Goal: Find specific page/section: Find specific page/section

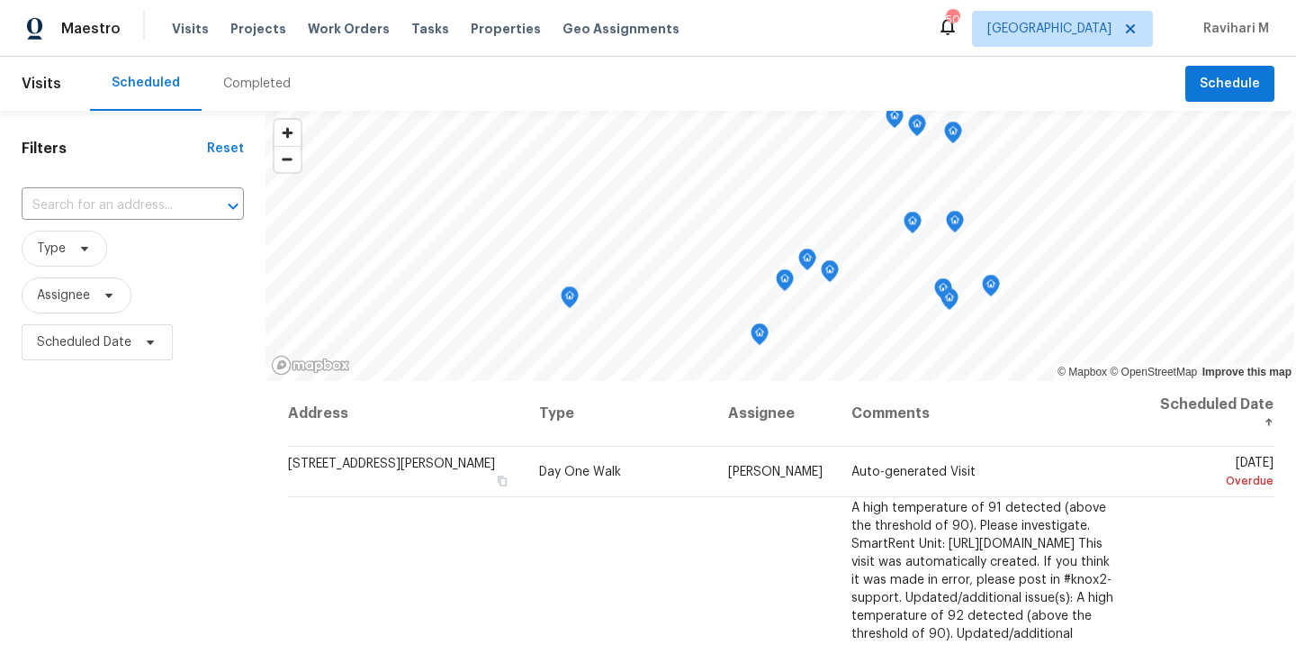
click at [226, 88] on div "Completed" at bounding box center [257, 84] width 68 height 18
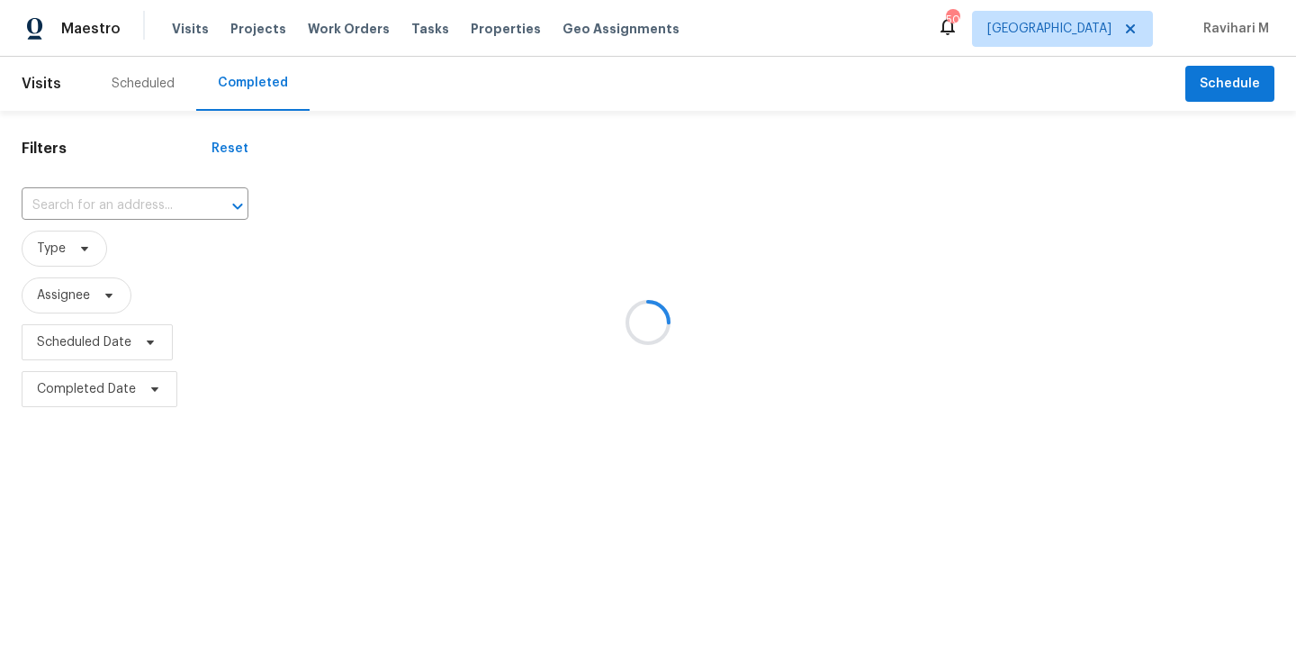
click at [1067, 23] on div at bounding box center [648, 322] width 1296 height 645
click at [1081, 27] on div at bounding box center [648, 322] width 1296 height 645
click at [1097, 37] on div at bounding box center [648, 322] width 1296 height 645
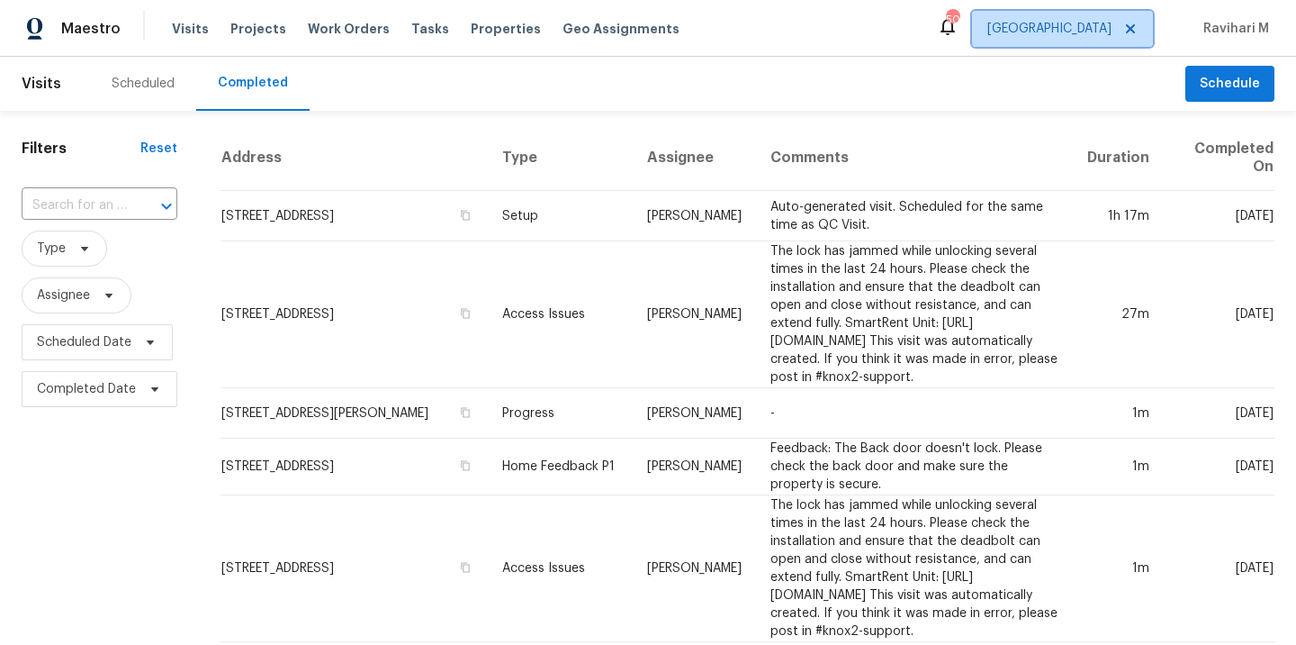
click at [1097, 37] on span "[GEOGRAPHIC_DATA]" at bounding box center [1050, 29] width 124 height 18
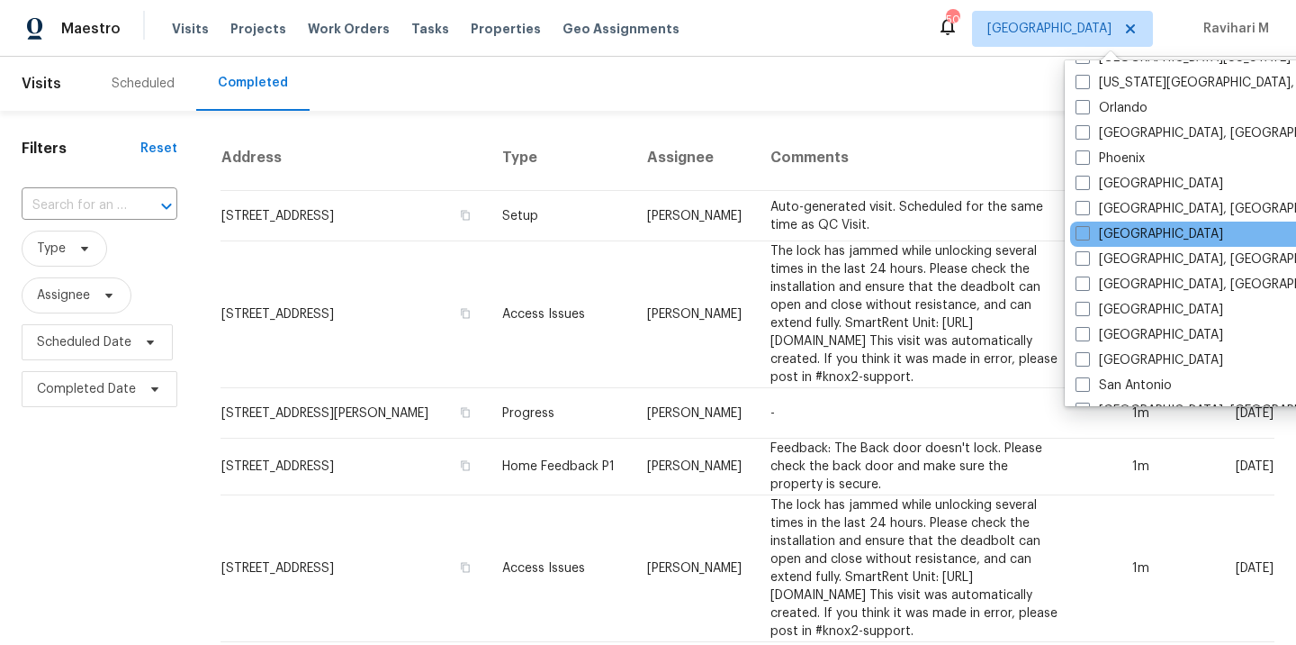
scroll to position [976, 0]
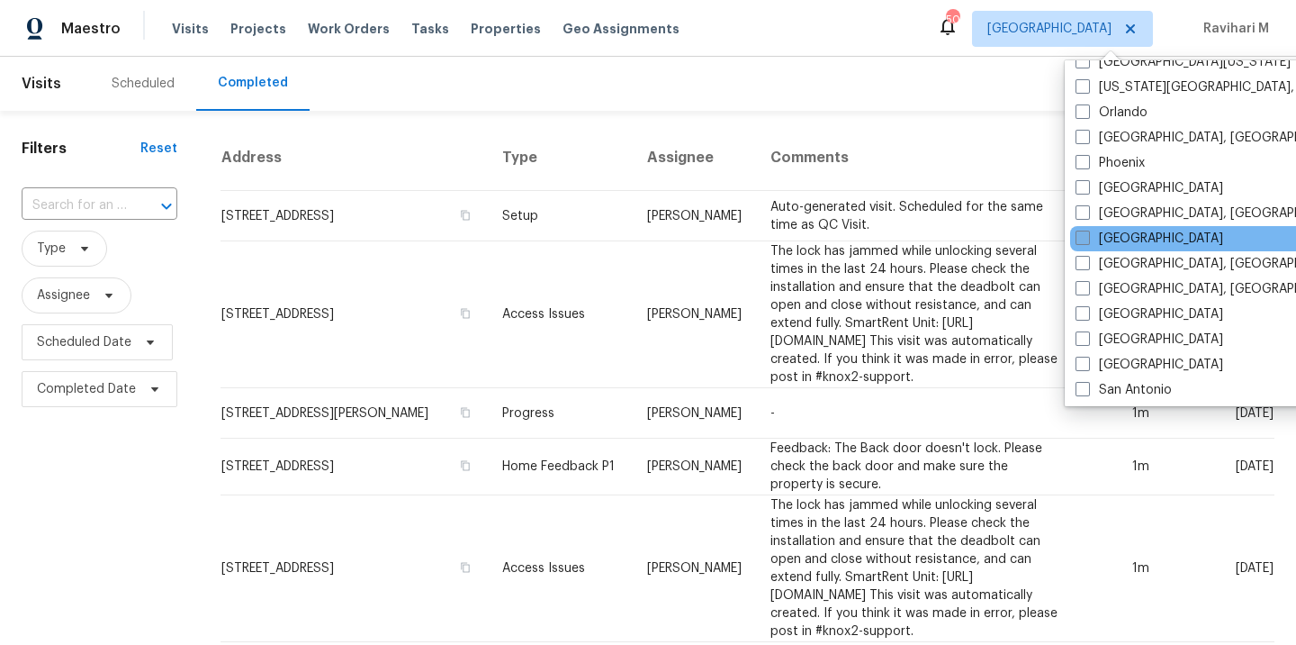
click at [1085, 237] on span at bounding box center [1083, 237] width 14 height 14
click at [1085, 237] on input "[GEOGRAPHIC_DATA]" at bounding box center [1082, 236] width 12 height 12
checkbox input "true"
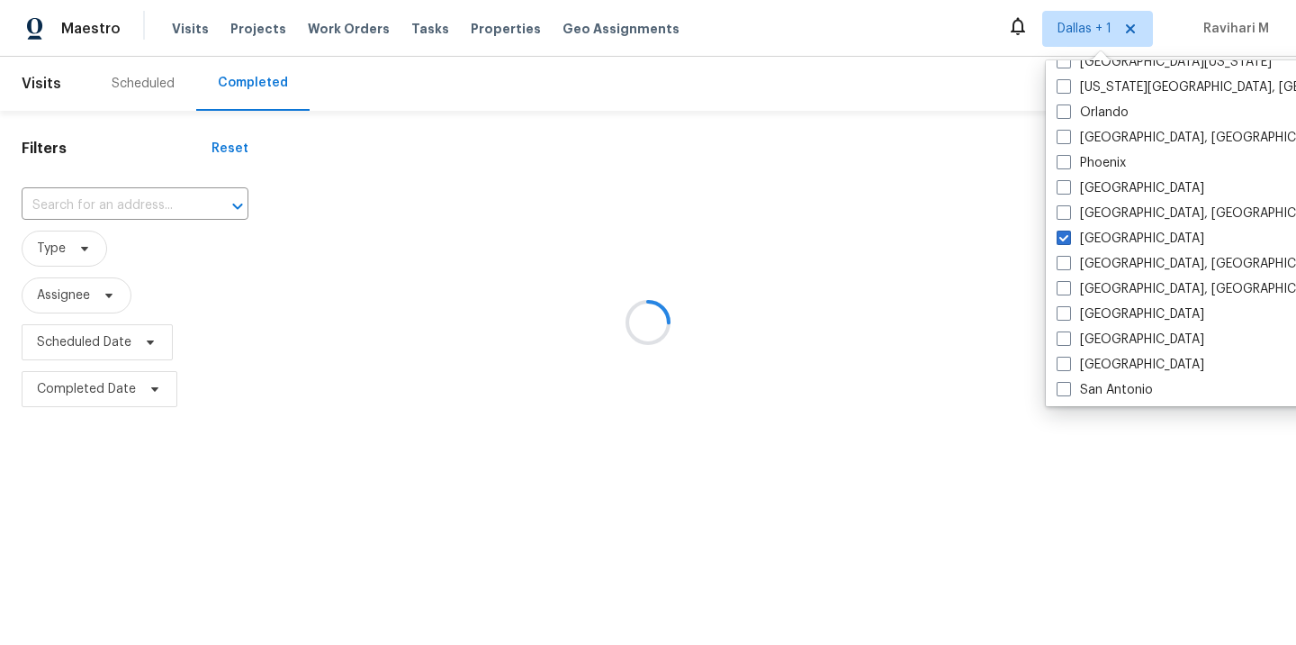
click at [71, 200] on div at bounding box center [648, 322] width 1296 height 645
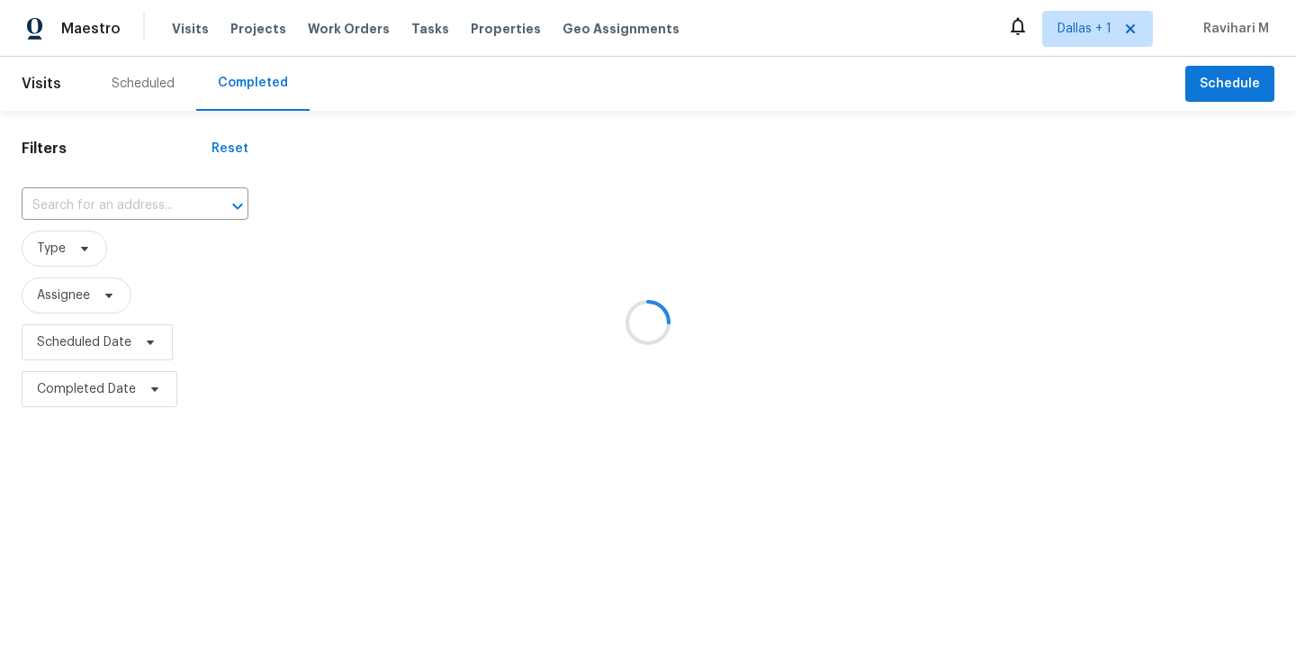
click at [71, 200] on div at bounding box center [648, 322] width 1296 height 645
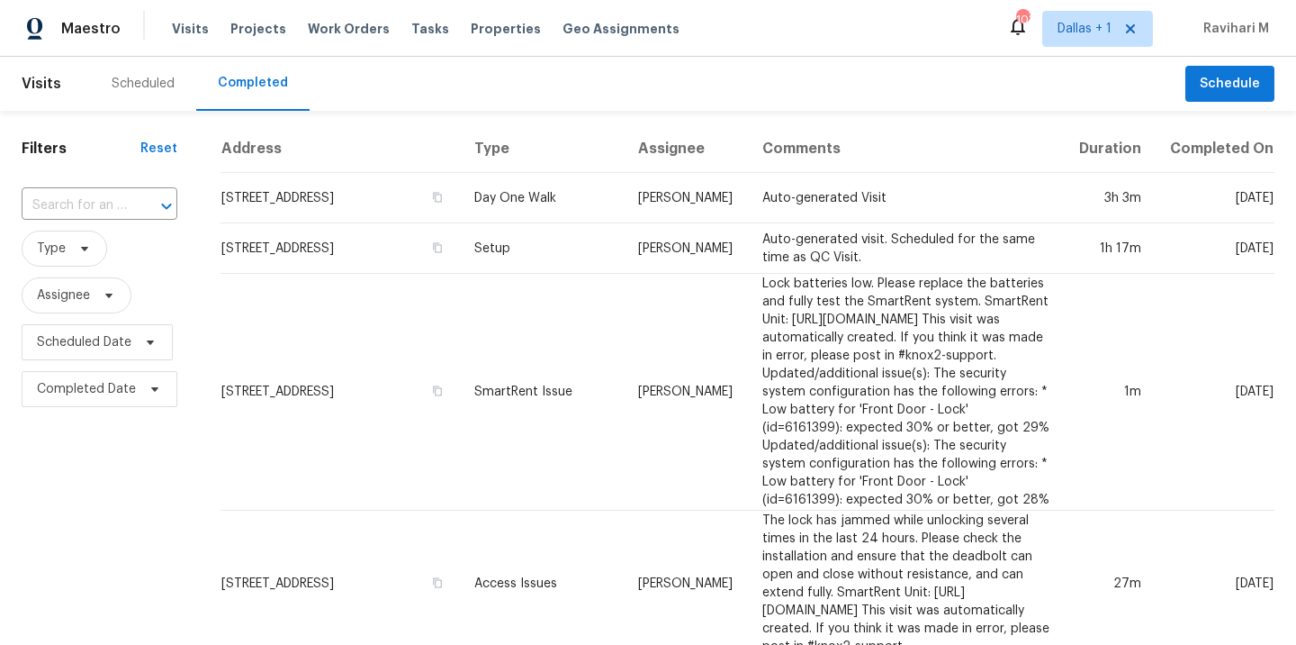
click at [71, 200] on input "text" at bounding box center [74, 206] width 105 height 28
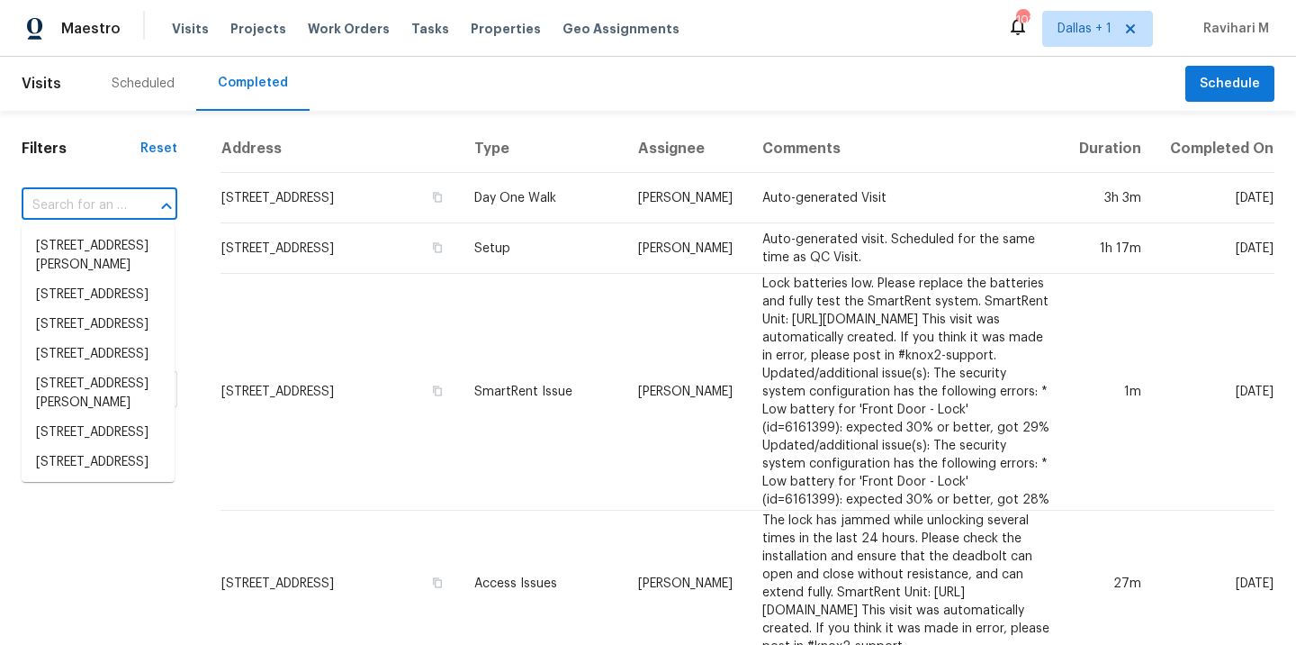
paste input "[STREET_ADDRESS]"
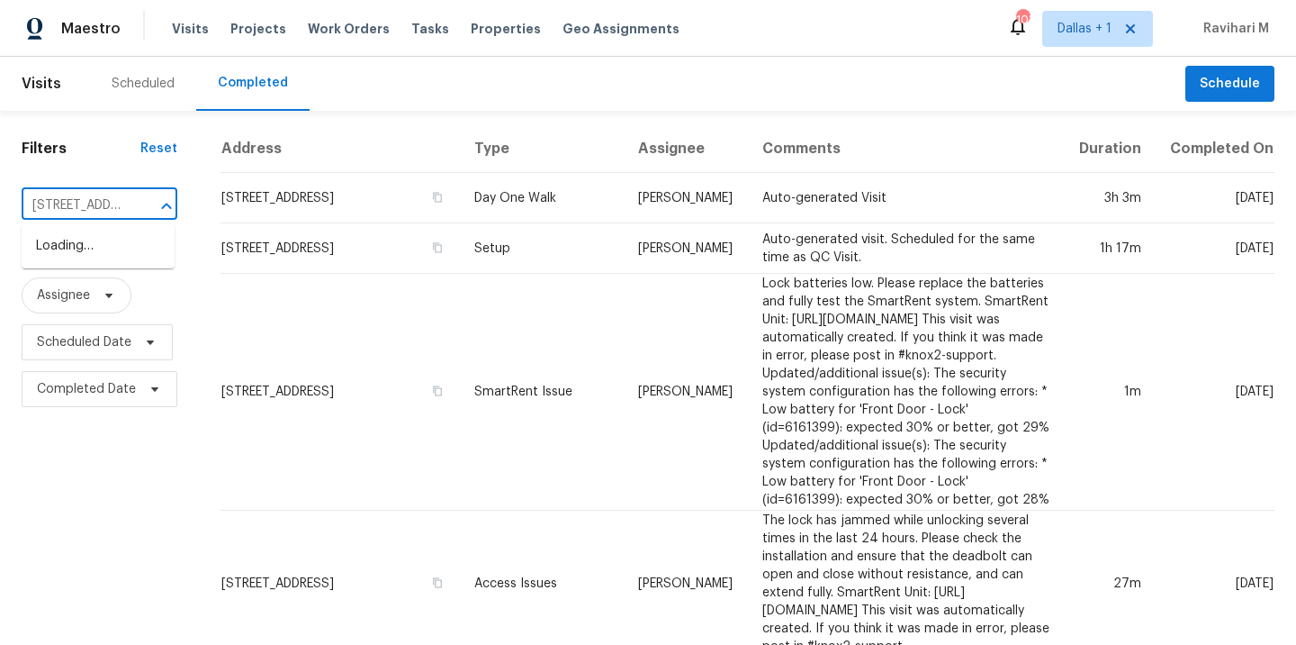
scroll to position [0, 194]
type input "[STREET_ADDRESS]"
click at [105, 291] on li "[STREET_ADDRESS]" at bounding box center [98, 276] width 153 height 30
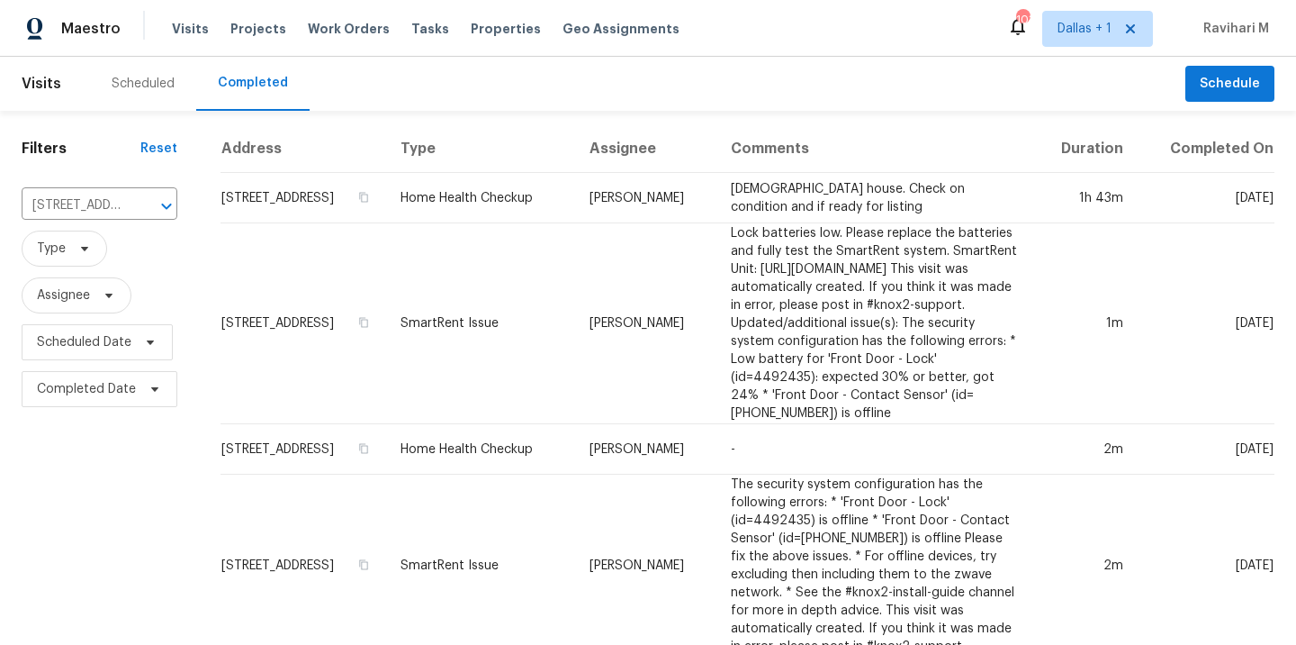
click at [523, 223] on td "Home Health Checkup" at bounding box center [480, 198] width 189 height 50
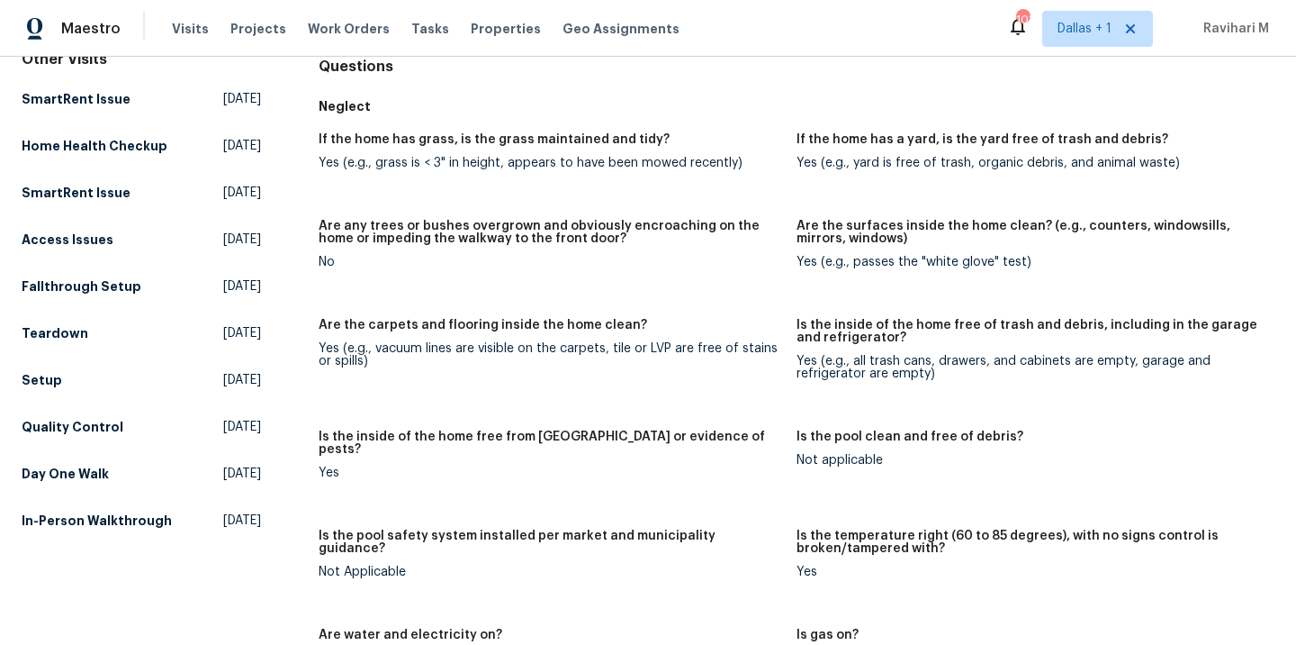
scroll to position [187, 0]
click at [223, 528] on span "[DATE]" at bounding box center [242, 519] width 38 height 18
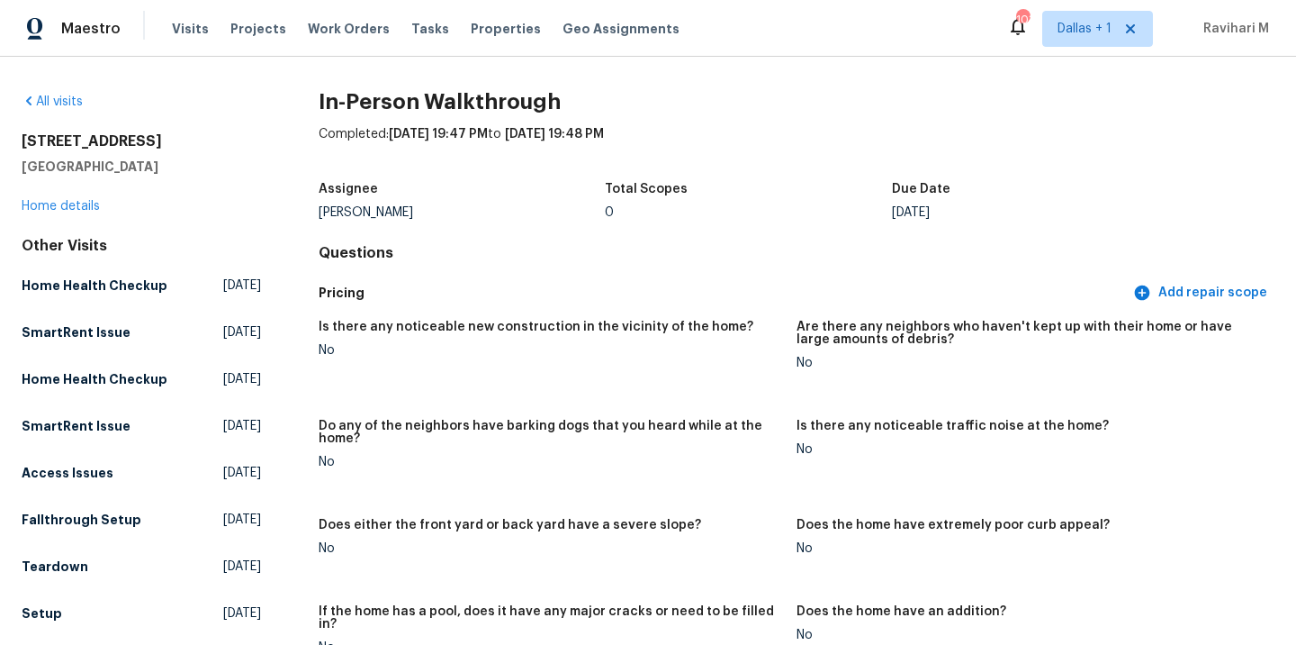
scroll to position [226, 0]
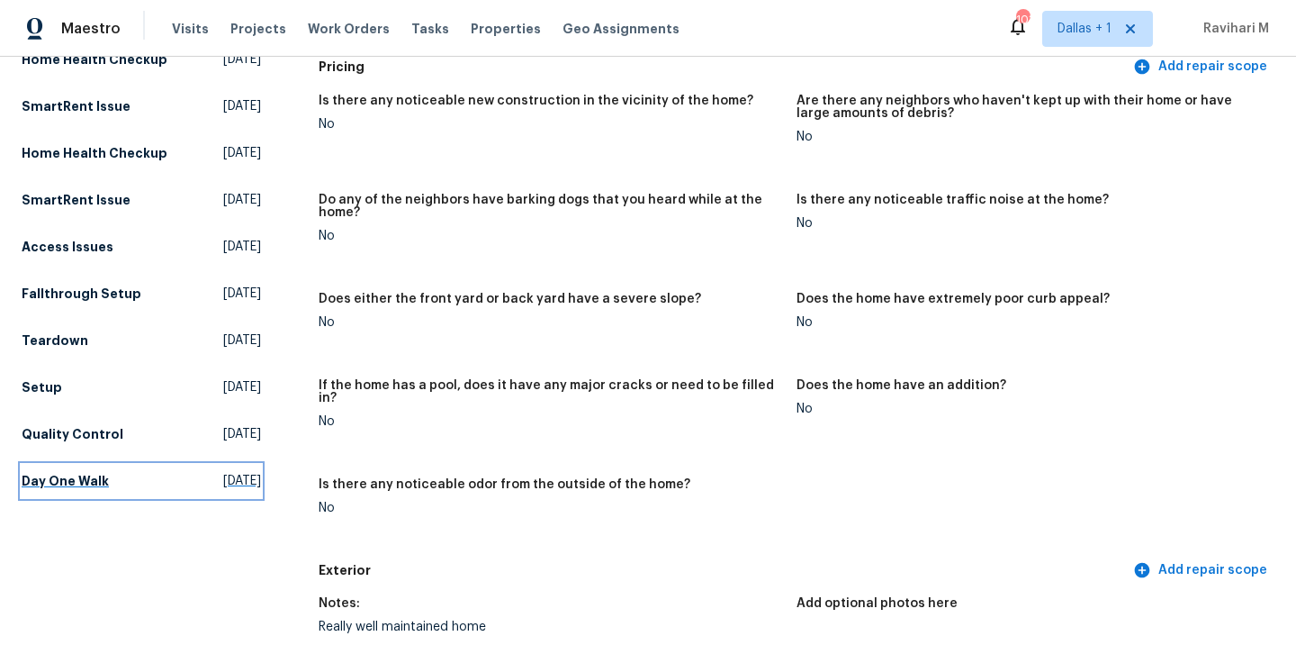
click at [223, 490] on span "[DATE]" at bounding box center [242, 481] width 38 height 18
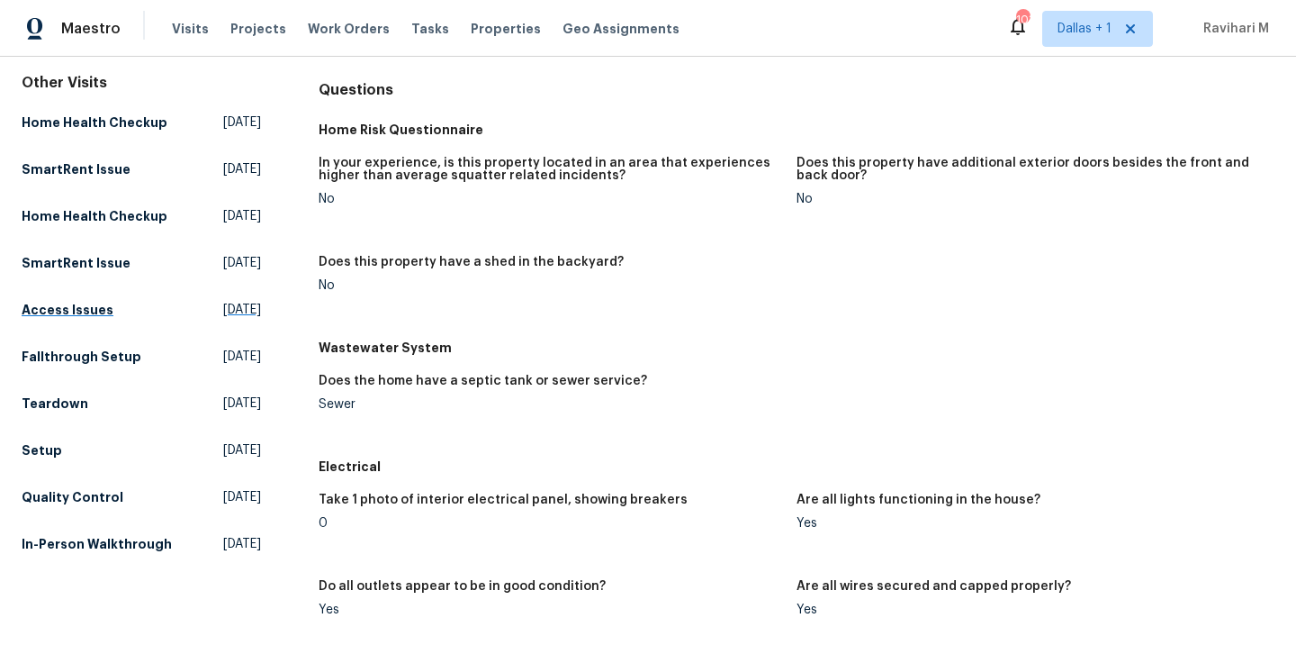
scroll to position [162, 0]
click at [223, 554] on span "[DATE]" at bounding box center [242, 545] width 38 height 18
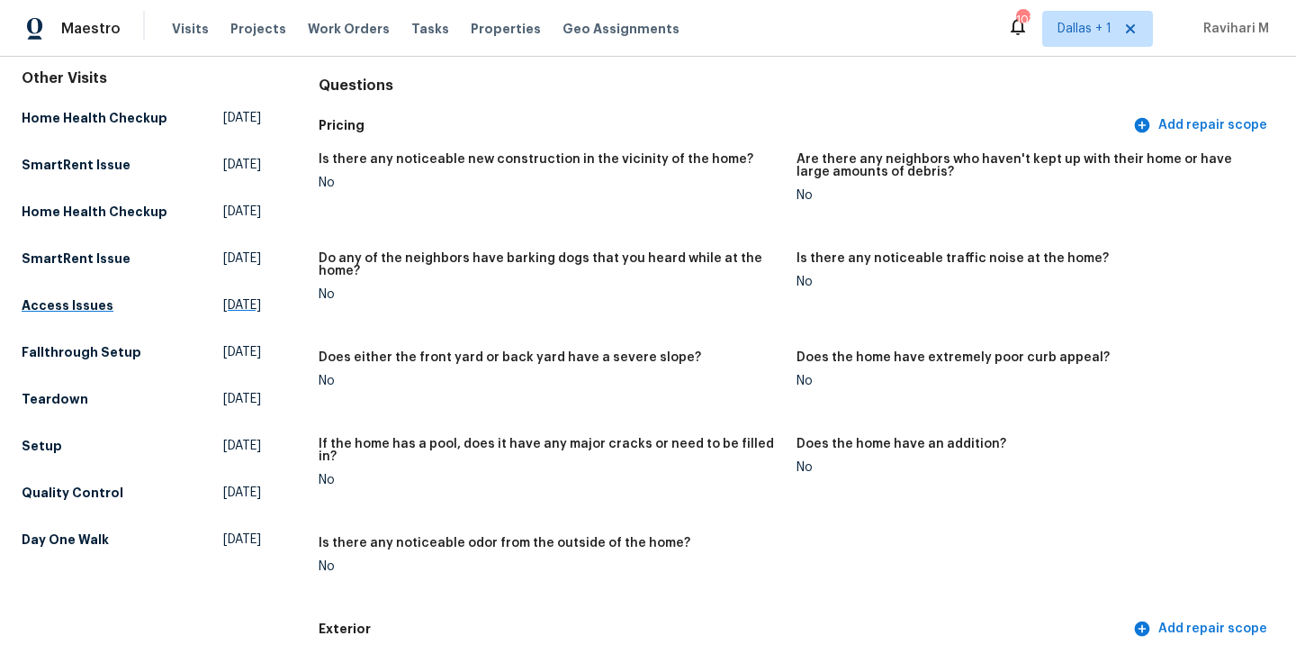
scroll to position [140, 0]
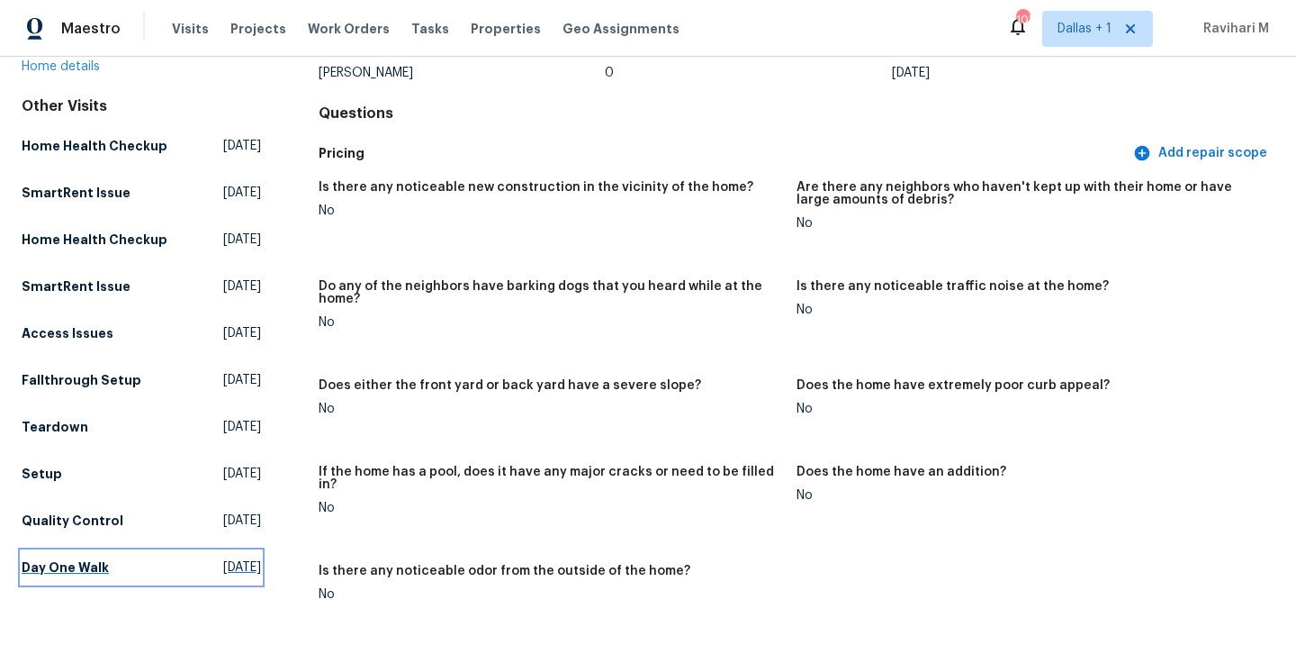
click at [223, 576] on span "[DATE]" at bounding box center [242, 567] width 38 height 18
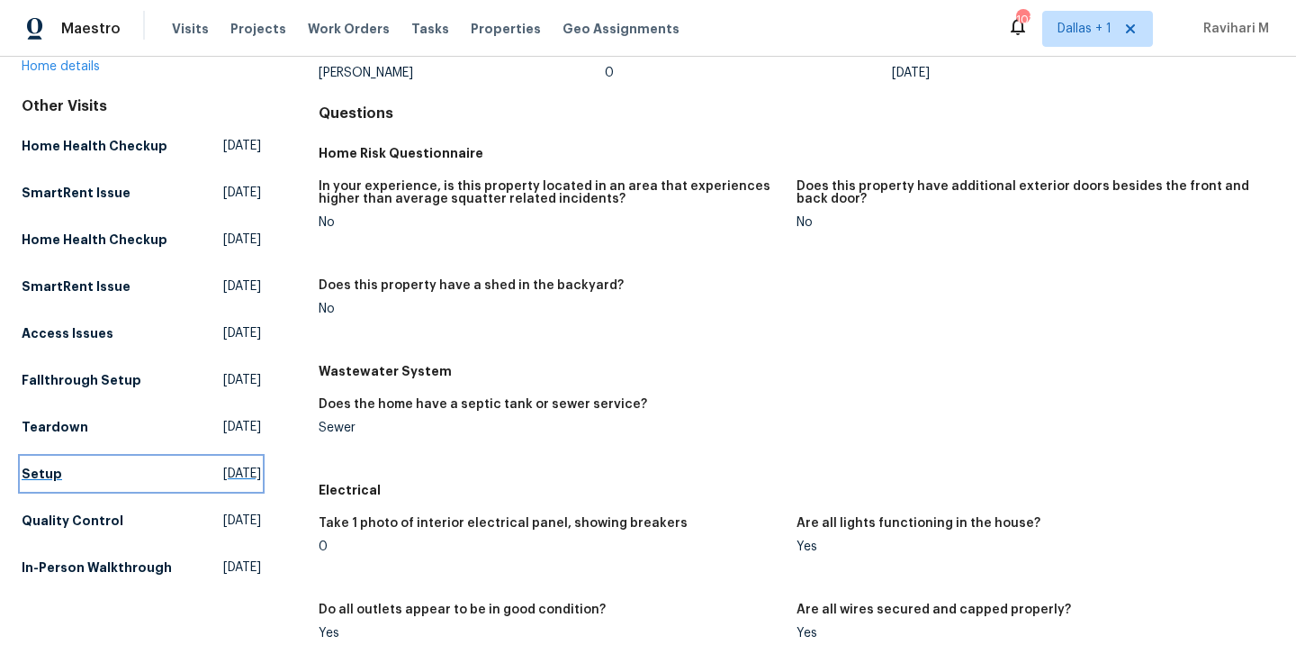
click at [227, 483] on span "[DATE]" at bounding box center [242, 474] width 38 height 18
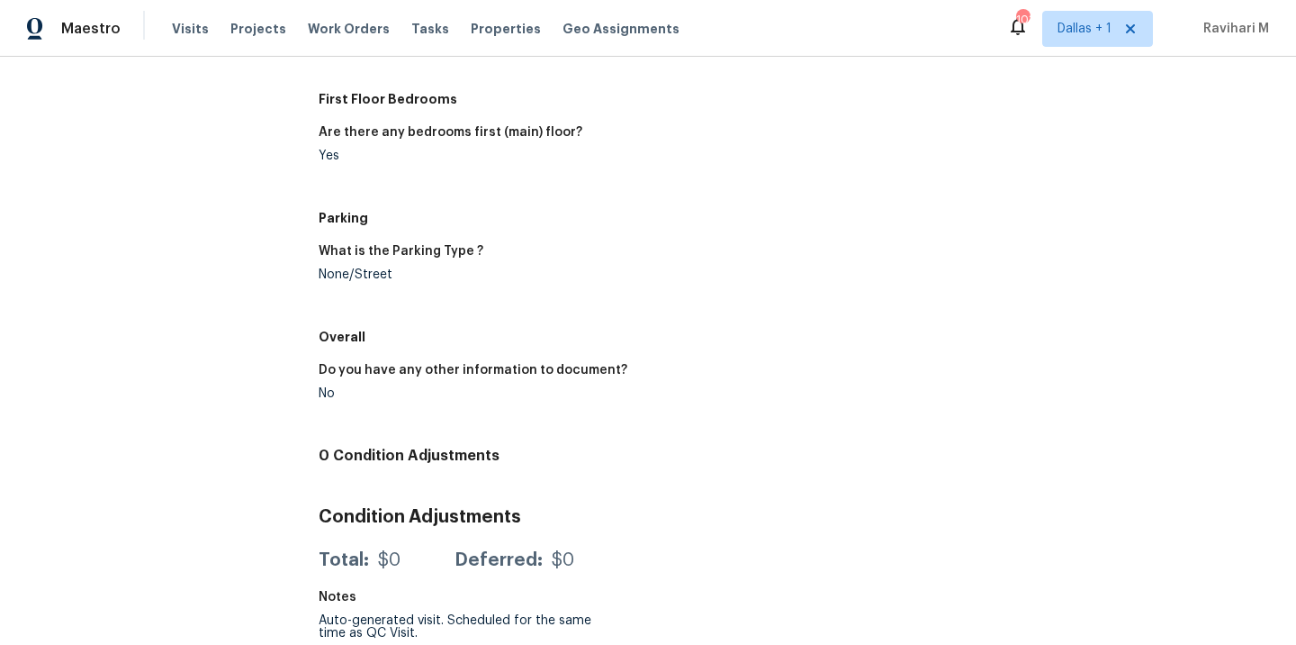
scroll to position [335, 0]
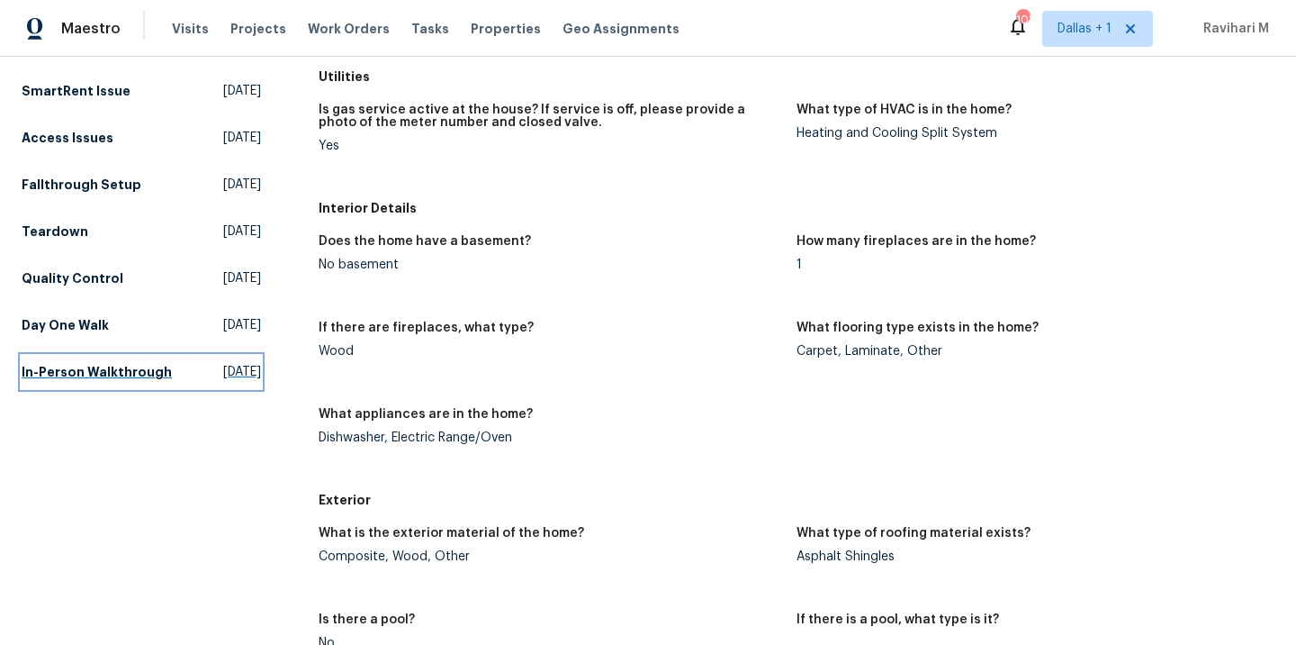
click at [223, 381] on span "[DATE]" at bounding box center [242, 372] width 38 height 18
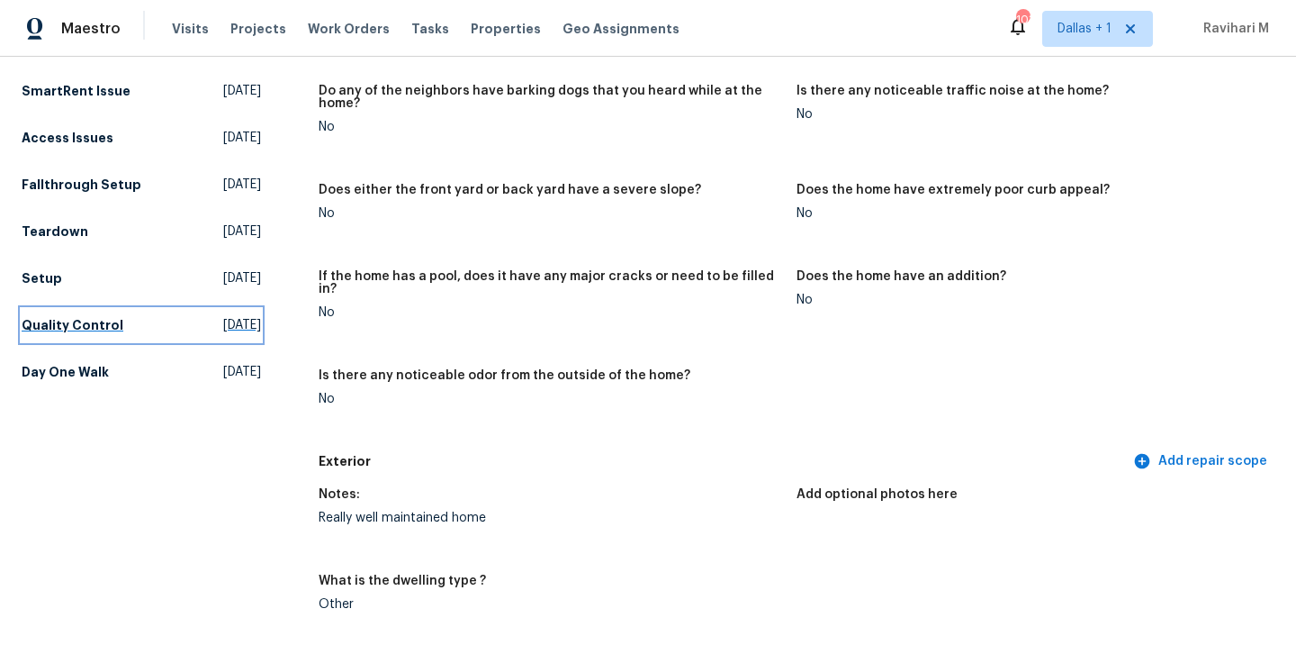
click at [223, 334] on span "[DATE]" at bounding box center [242, 325] width 38 height 18
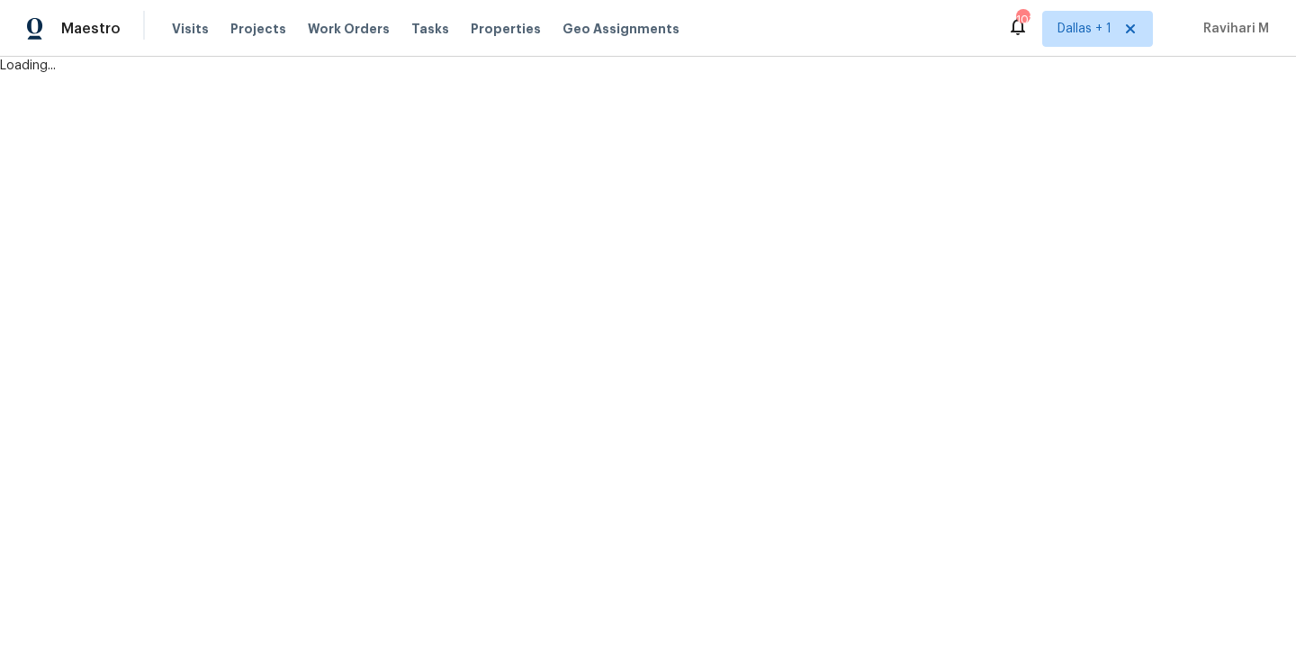
click at [198, 75] on html "Maestro Visits Projects Work Orders Tasks Properties Geo Assignments 103 [GEOGR…" at bounding box center [648, 37] width 1296 height 75
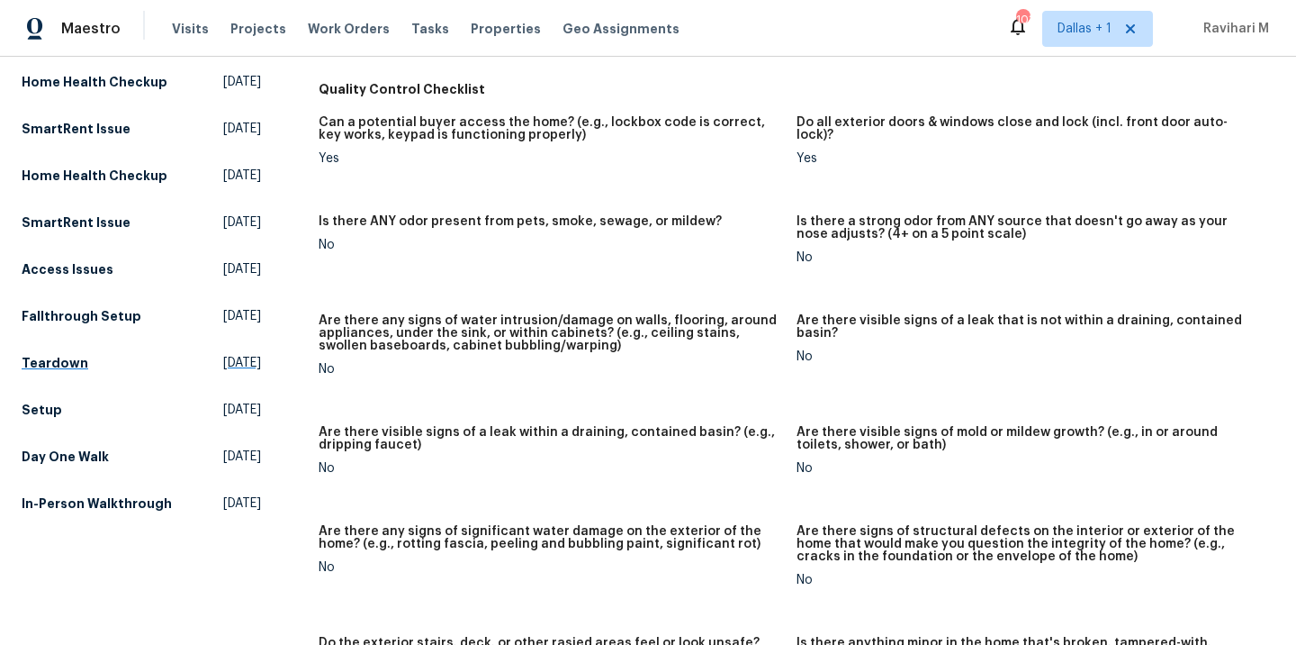
scroll to position [216, 0]
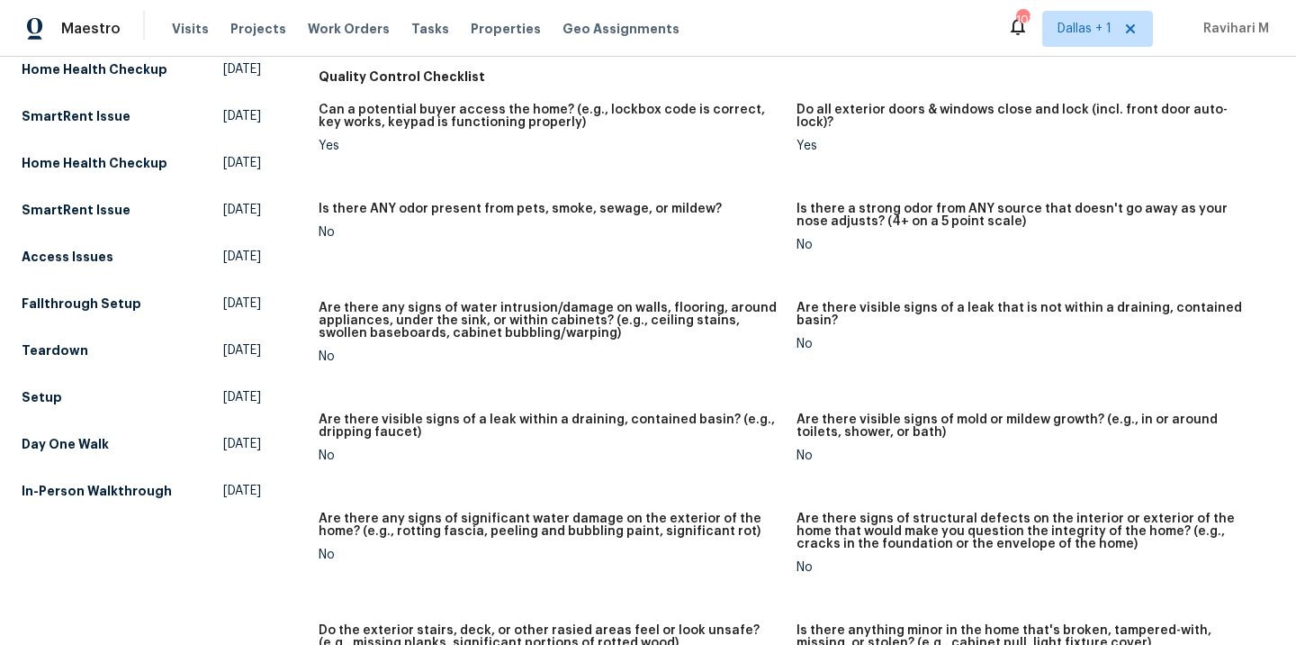
click at [195, 391] on div "Other Visits Home Health Checkup [DATE] SmartRent Issue [DATE] Home Health Chec…" at bounding box center [141, 264] width 239 height 486
click at [223, 406] on span "[DATE]" at bounding box center [242, 397] width 38 height 18
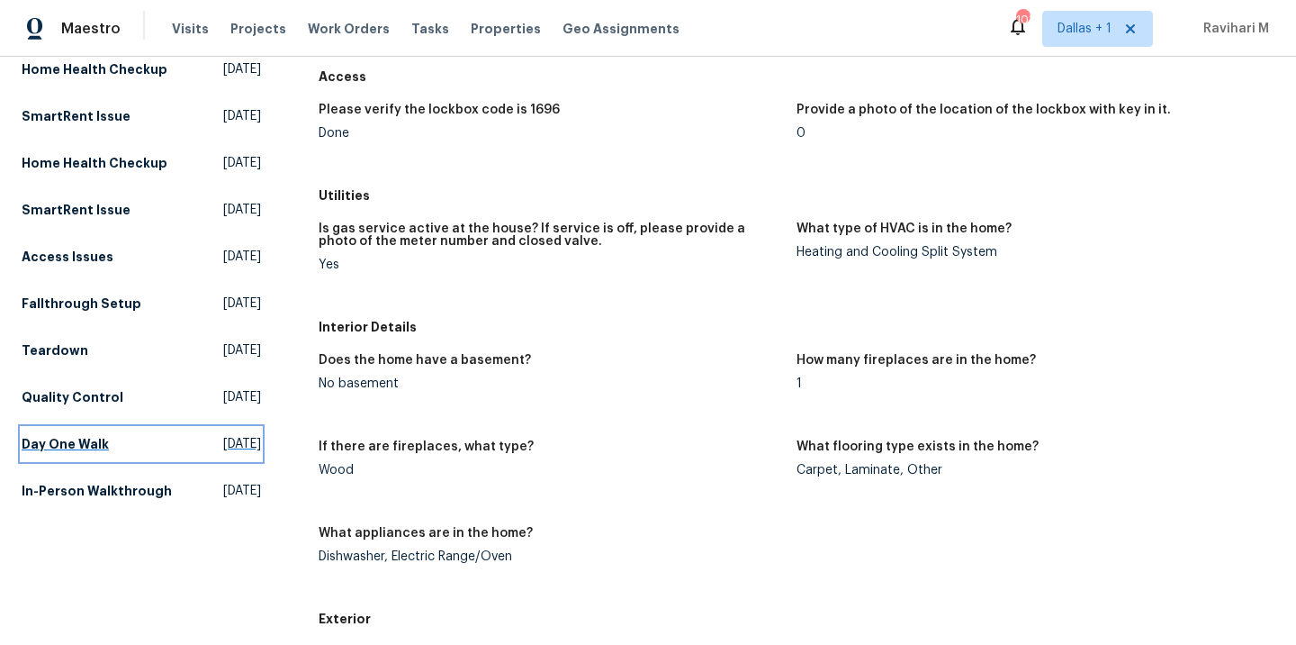
click at [223, 453] on span "[DATE]" at bounding box center [242, 444] width 38 height 18
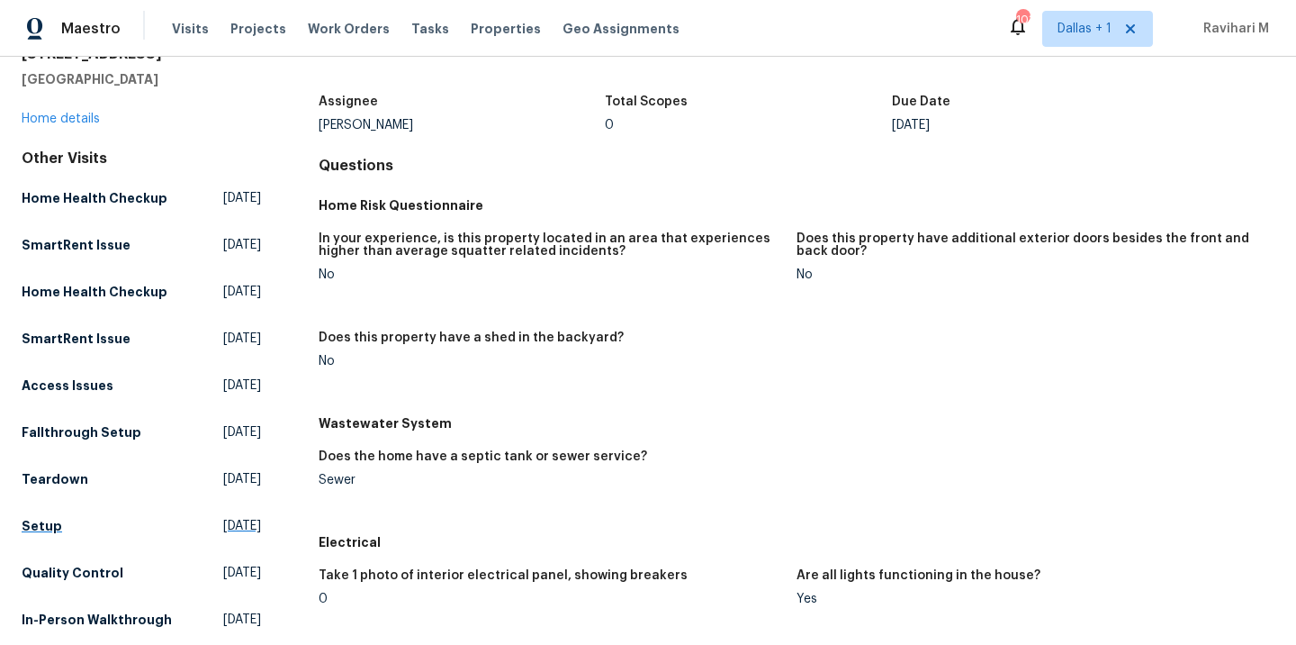
scroll to position [86, 0]
